Goal: Navigation & Orientation: Find specific page/section

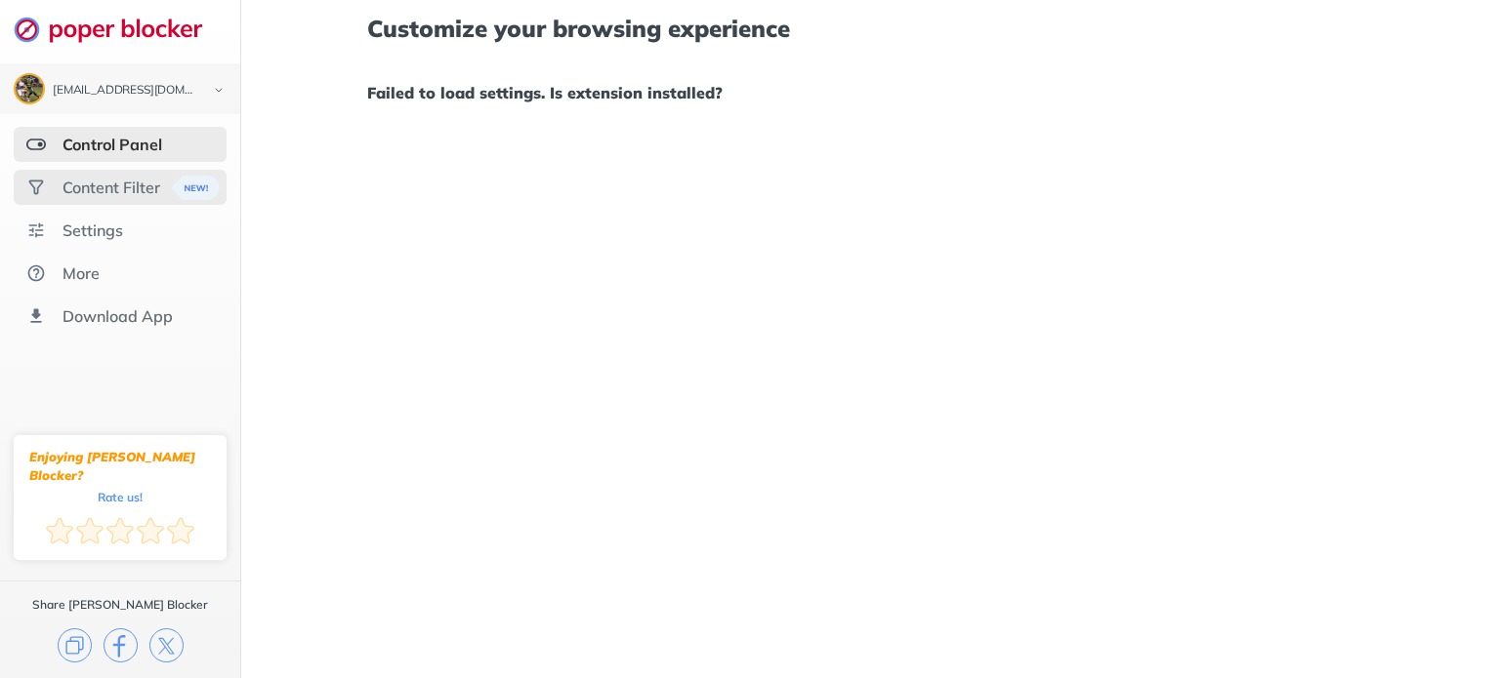
click at [152, 194] on div "Content Filter" at bounding box center [111, 188] width 98 height 20
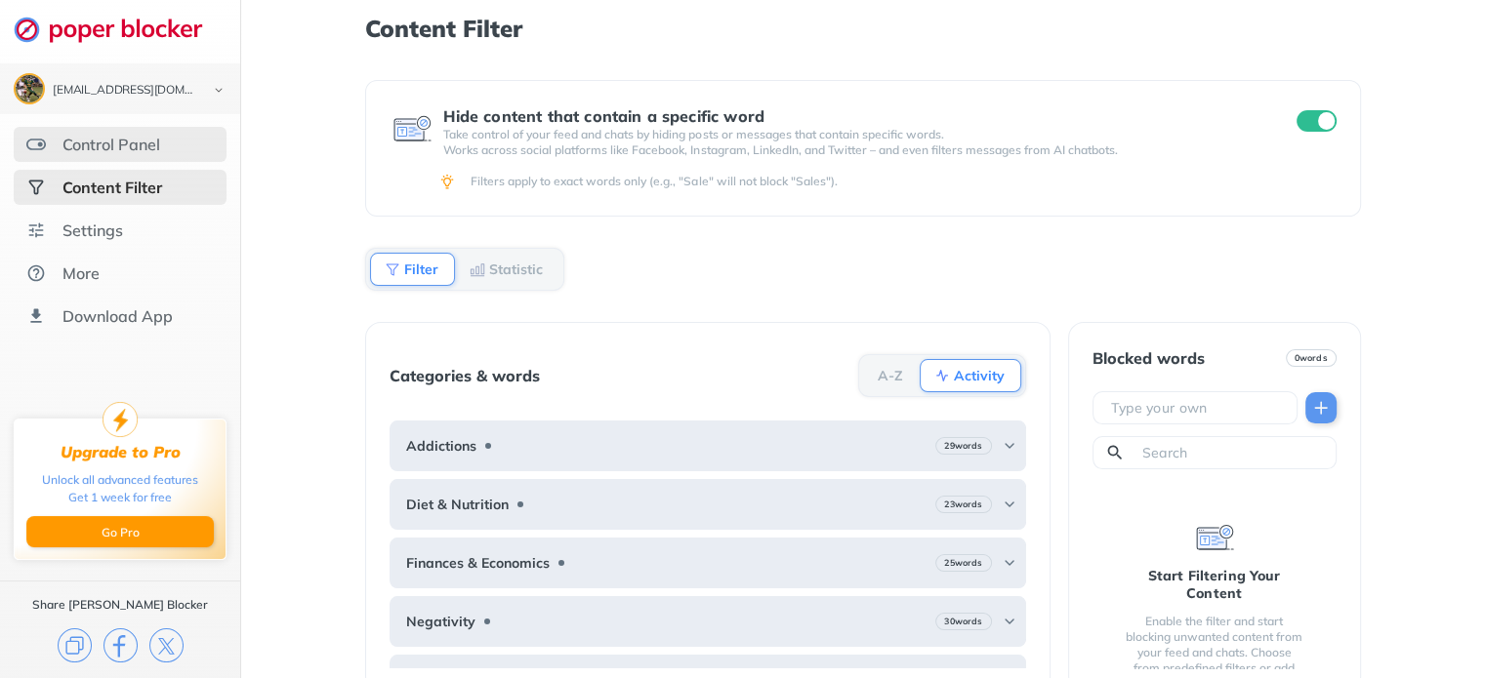
click at [112, 144] on div "Control Panel" at bounding box center [111, 145] width 98 height 20
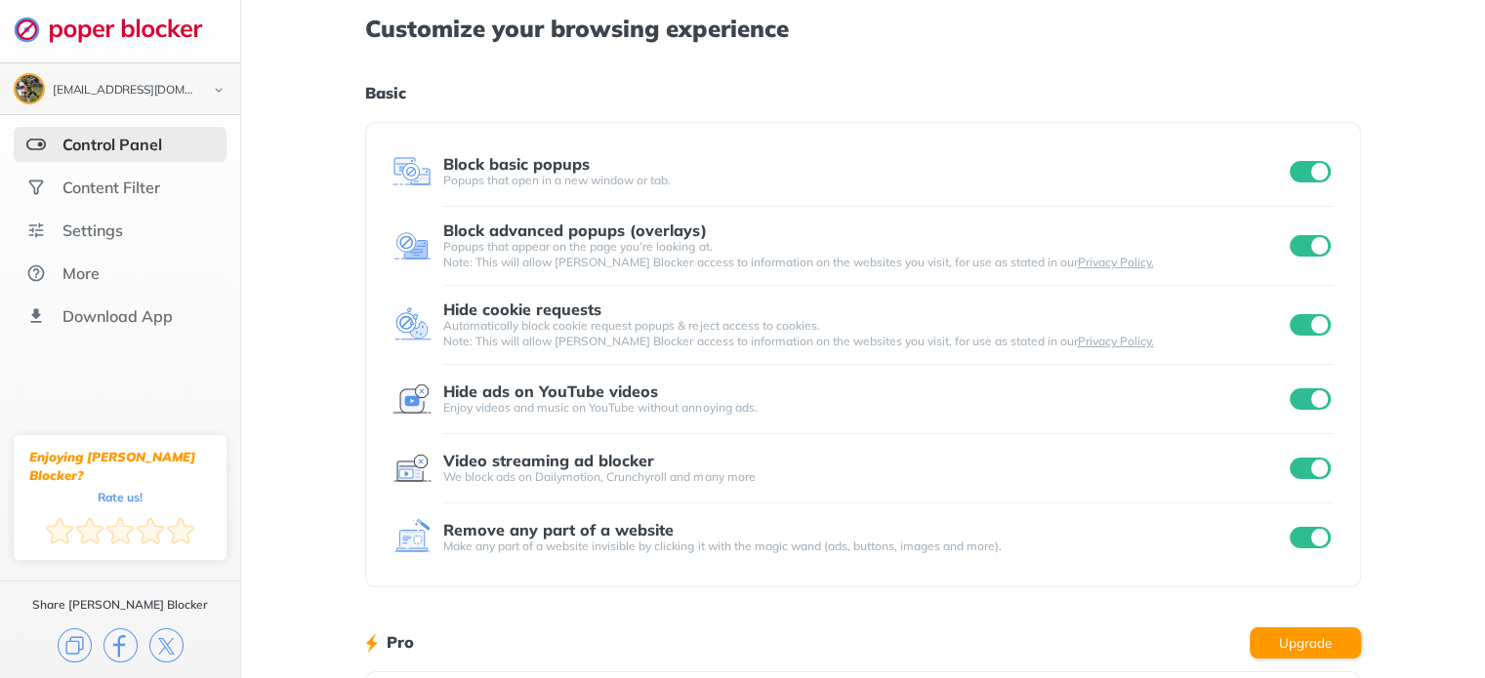
click at [211, 91] on img at bounding box center [218, 90] width 23 height 21
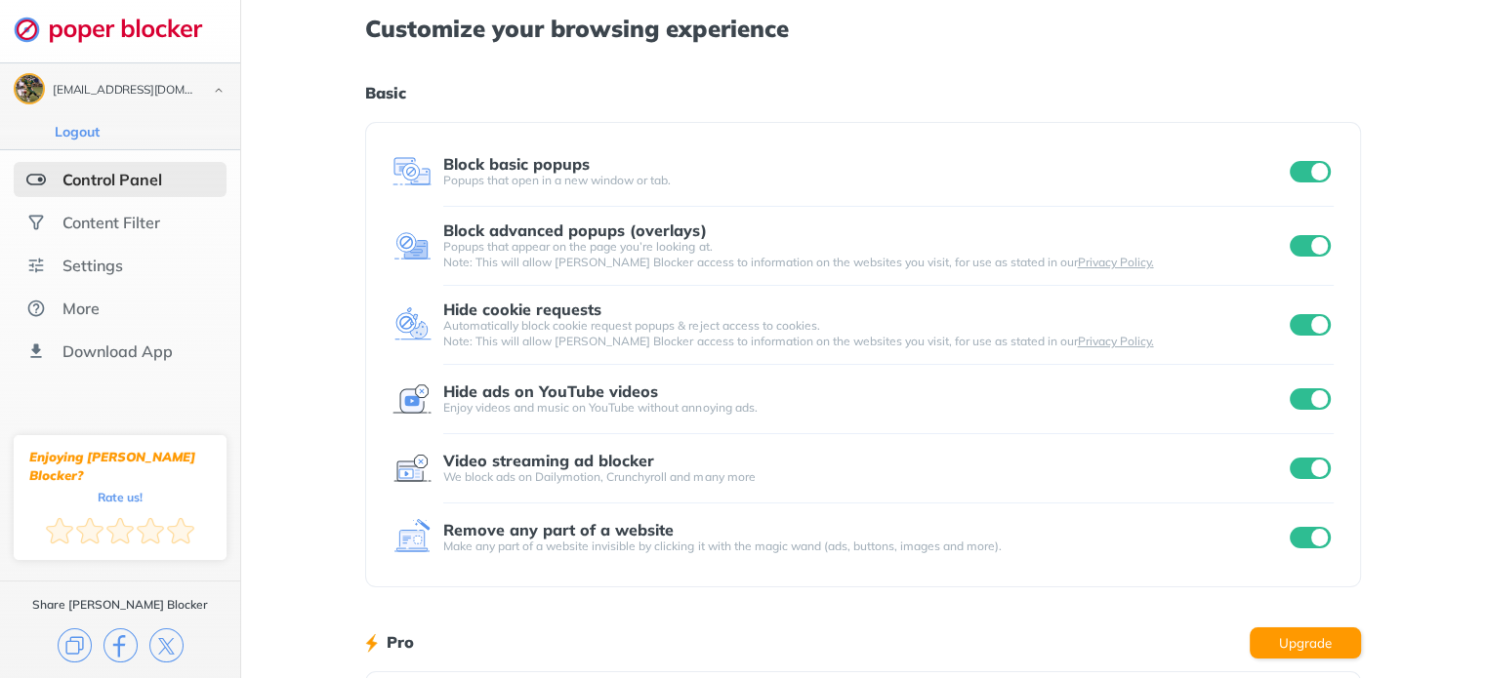
click at [213, 91] on img at bounding box center [218, 90] width 23 height 21
